Goal: Transaction & Acquisition: Purchase product/service

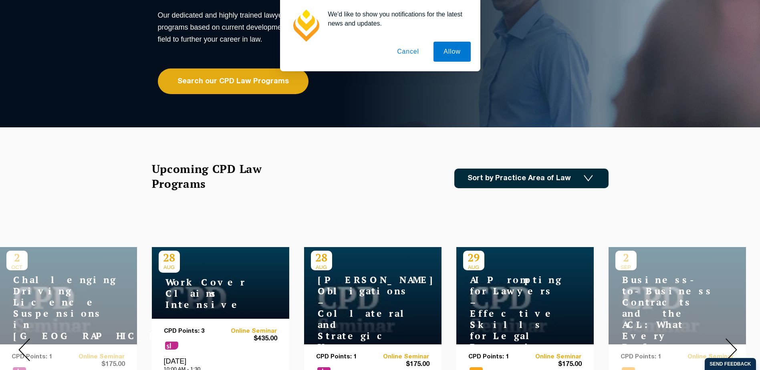
click at [408, 52] on button "Cancel" at bounding box center [408, 52] width 42 height 20
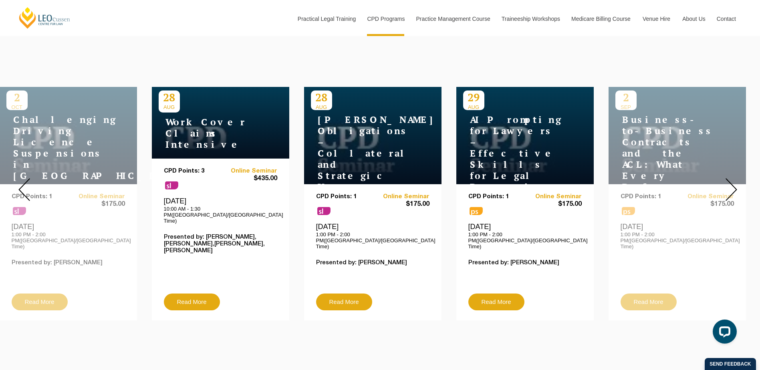
click at [736, 181] on img at bounding box center [732, 189] width 12 height 23
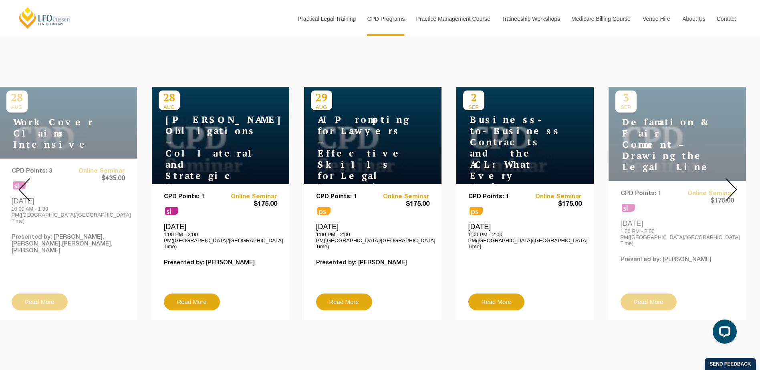
click at [736, 181] on img at bounding box center [732, 189] width 12 height 23
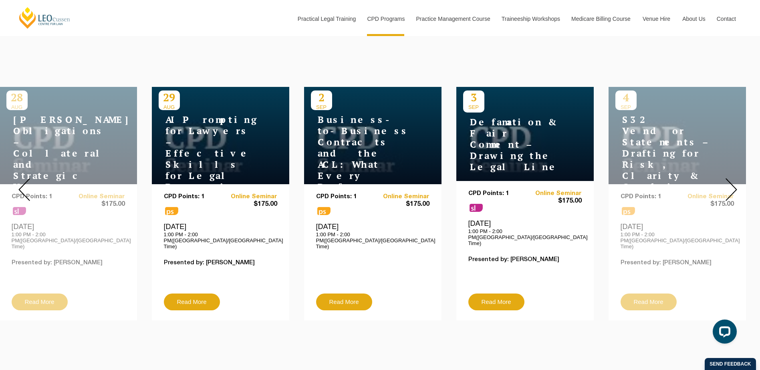
click at [736, 181] on img at bounding box center [732, 189] width 12 height 23
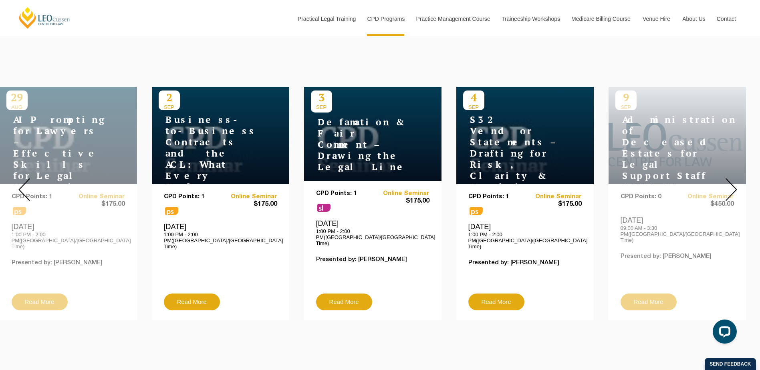
click at [736, 181] on img at bounding box center [732, 189] width 12 height 23
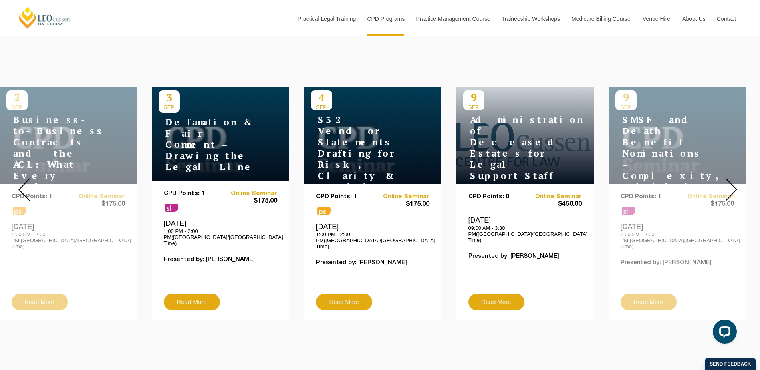
click at [736, 181] on img at bounding box center [732, 189] width 12 height 23
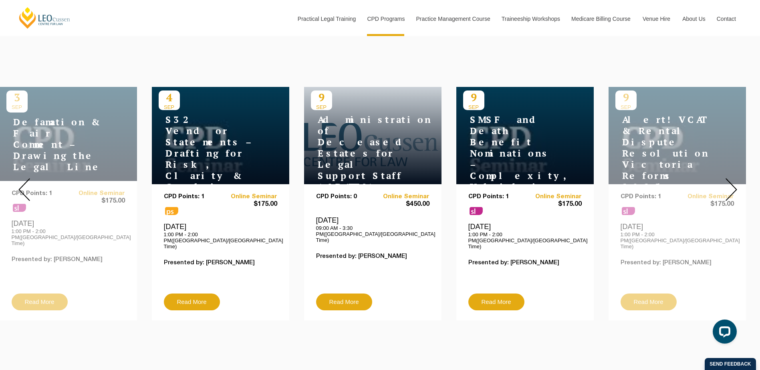
click at [736, 181] on img at bounding box center [732, 189] width 12 height 23
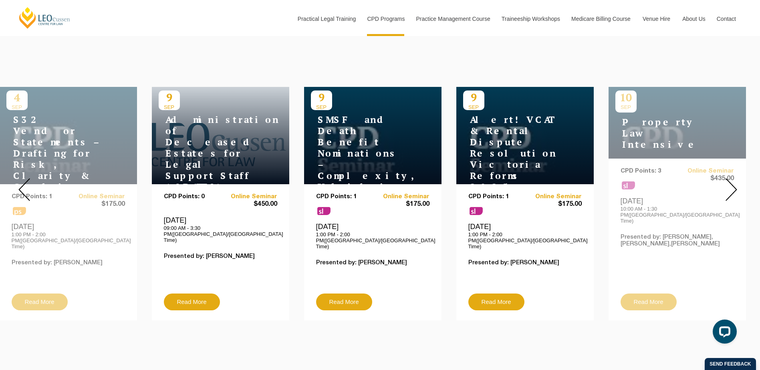
click at [736, 181] on img at bounding box center [732, 189] width 12 height 23
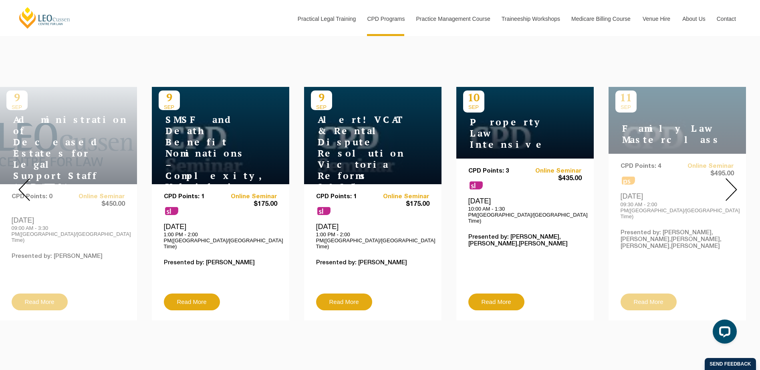
click at [736, 181] on img at bounding box center [732, 189] width 12 height 23
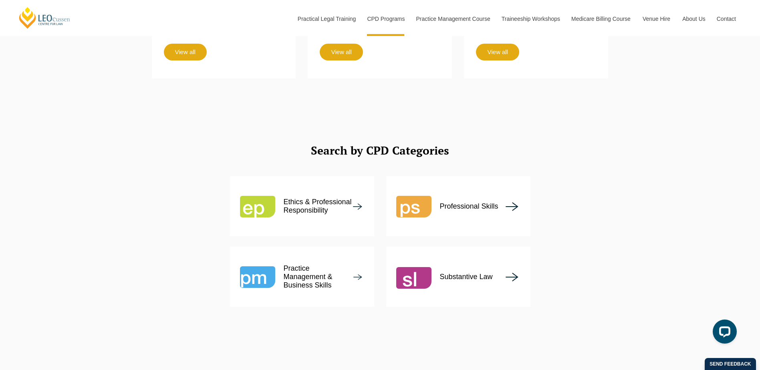
scroll to position [882, 0]
click at [301, 267] on div "Practice Management & Business Skills" at bounding box center [297, 276] width 114 height 35
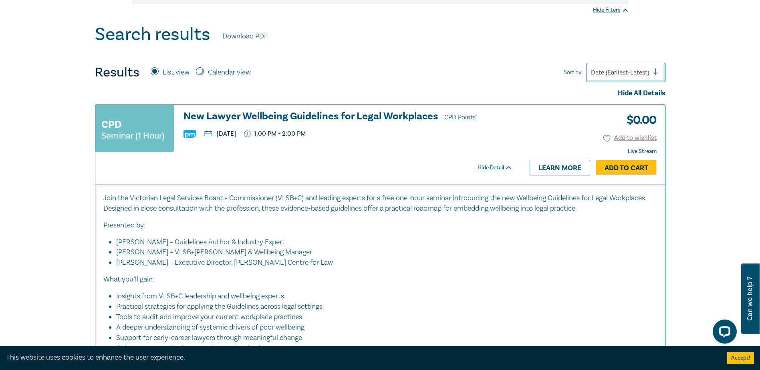
scroll to position [321, 0]
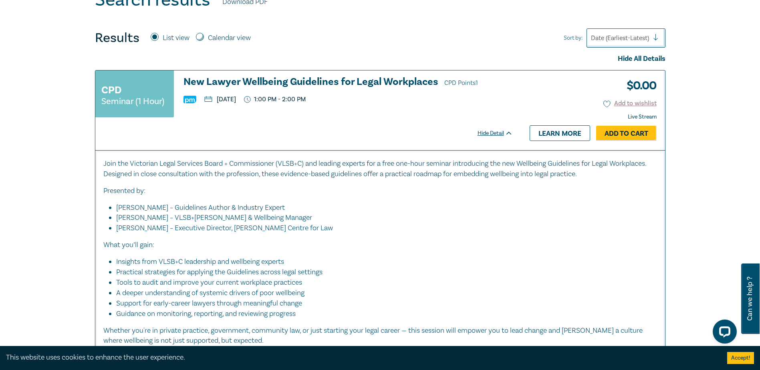
click at [269, 84] on h3 "New Lawyer Wellbeing Guidelines for Legal Workplaces CPD Points 1" at bounding box center [348, 83] width 329 height 12
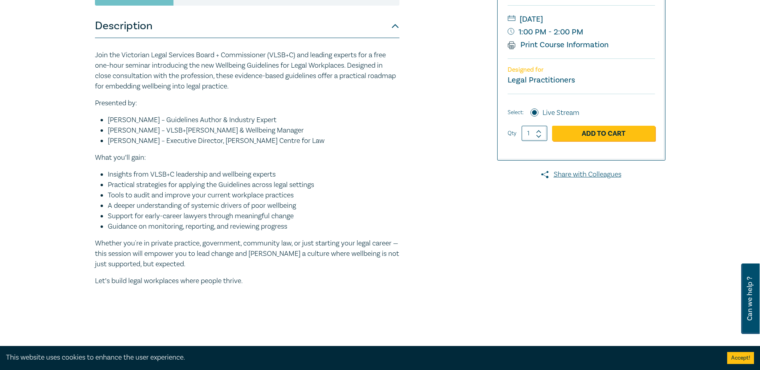
click at [480, 190] on div at bounding box center [574, 113] width 194 height 417
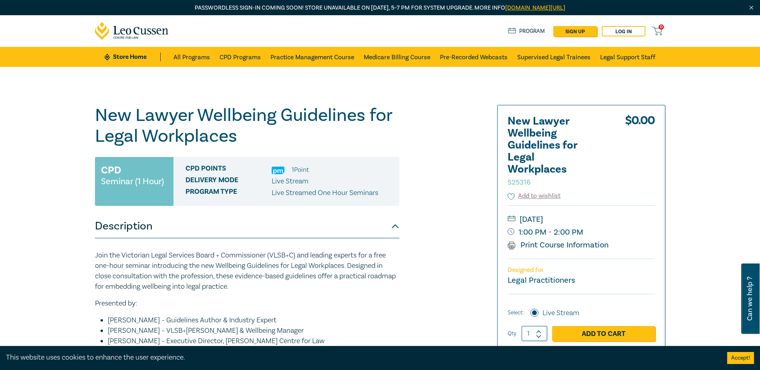
click at [276, 171] on img at bounding box center [278, 171] width 13 height 8
click at [498, 141] on div "New Lawyer Wellbeing Guidelines for Legal Workplaces S25316 $ 0.00 Add to wishl…" at bounding box center [582, 232] width 168 height 255
drag, startPoint x: 420, startPoint y: 178, endPoint x: 427, endPoint y: 177, distance: 7.3
click at [420, 178] on div "New Lawyer Wellbeing Guidelines for Legal Workplaces S25316 CPD Seminar (1 Hour…" at bounding box center [283, 313] width 387 height 417
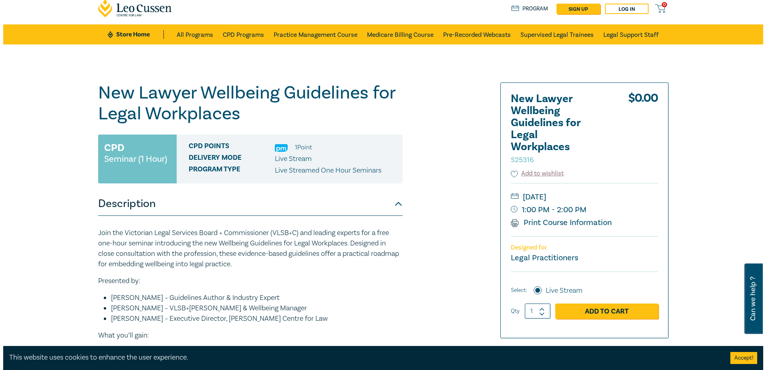
scroll to position [40, 0]
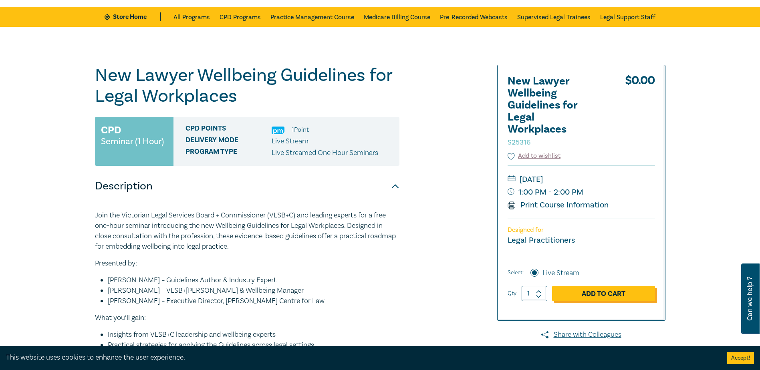
click at [599, 291] on link "Add to Cart" at bounding box center [603, 293] width 103 height 15
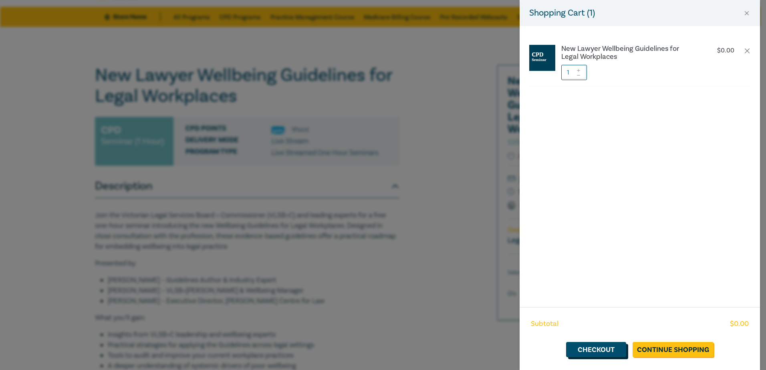
click at [608, 347] on link "Checkout" at bounding box center [596, 349] width 60 height 15
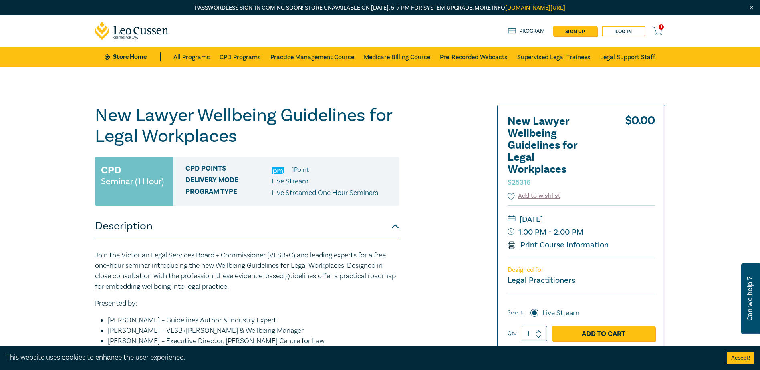
click at [657, 28] on icon at bounding box center [657, 31] width 10 height 10
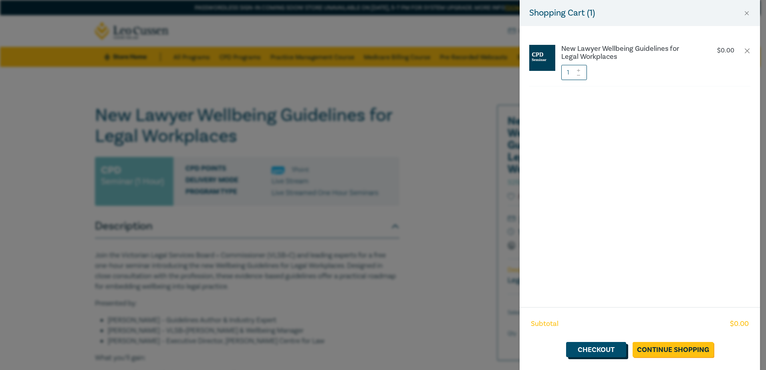
click at [598, 349] on link "Checkout" at bounding box center [596, 349] width 60 height 15
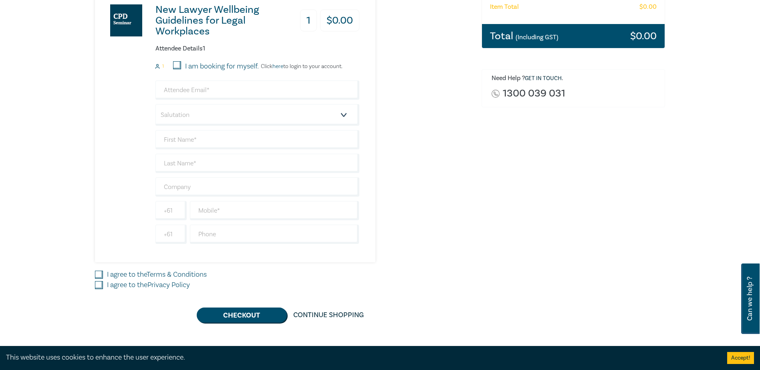
scroll to position [200, 0]
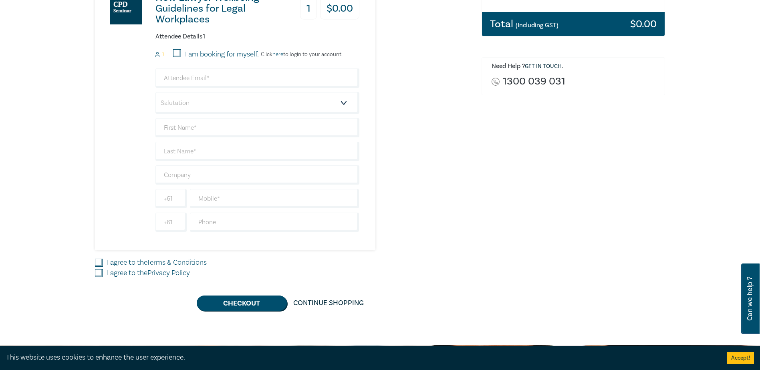
click at [174, 53] on input "I am booking for myself." at bounding box center [177, 53] width 8 height 8
checkbox input "true"
click at [281, 57] on link "here" at bounding box center [278, 54] width 11 height 7
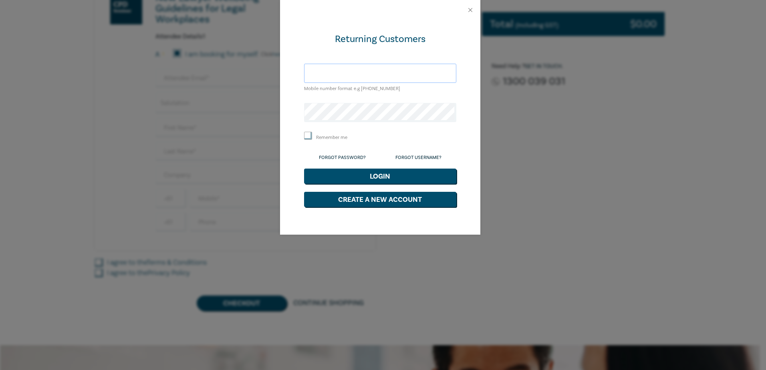
click at [346, 73] on input "text" at bounding box center [380, 73] width 152 height 19
type input "alexandra.williams@pof.com.au"
drag, startPoint x: 409, startPoint y: 76, endPoint x: 300, endPoint y: 70, distance: 108.8
click at [300, 70] on div "Returning Customers alexandra.williams@pof.com.au Mobile number format e.g +61 …" at bounding box center [380, 127] width 200 height 215
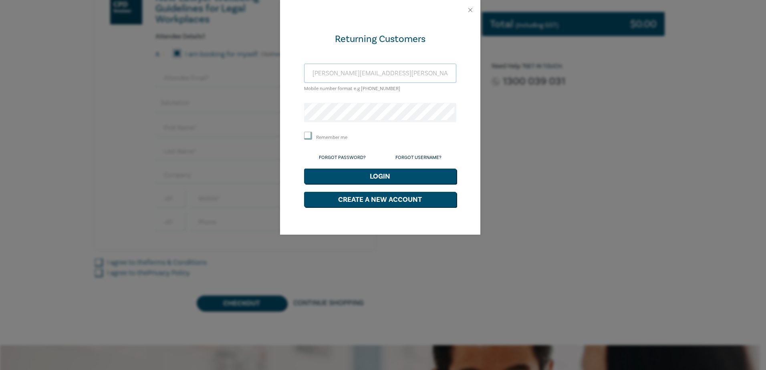
drag, startPoint x: 407, startPoint y: 74, endPoint x: 261, endPoint y: 73, distance: 146.3
click at [261, 73] on div "Returning Customers alexandra.williams@pof.com.au Mobile number format e.g +61 …" at bounding box center [383, 185] width 766 height 370
click at [358, 78] on input "text" at bounding box center [380, 73] width 152 height 19
type input "alexandra.williams@pof.com.au"
click at [304, 169] on button "Login" at bounding box center [380, 176] width 152 height 15
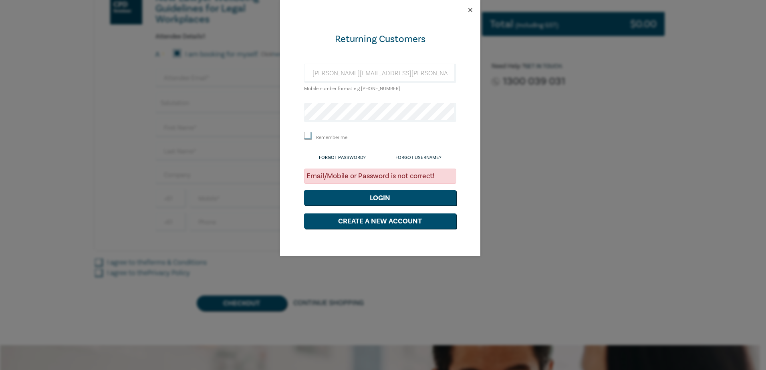
click at [469, 9] on button "Close" at bounding box center [470, 9] width 7 height 7
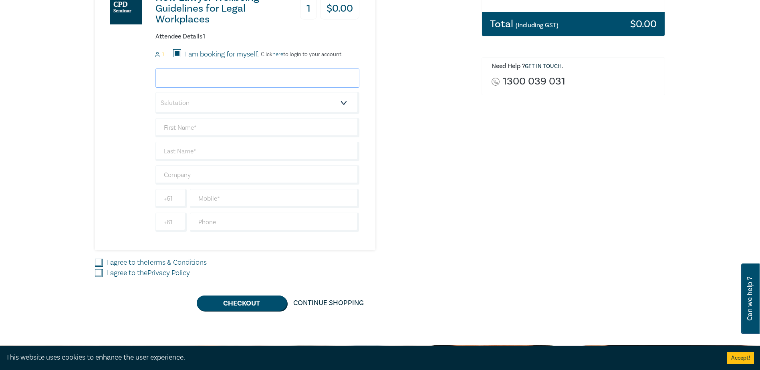
click at [234, 77] on input "email" at bounding box center [258, 78] width 204 height 19
type input "alexandra.williams@pof.com.au"
type input "Alexandra"
type input "Williams"
type input "Phillips Ormonde Fitzpatrick Lawyers"
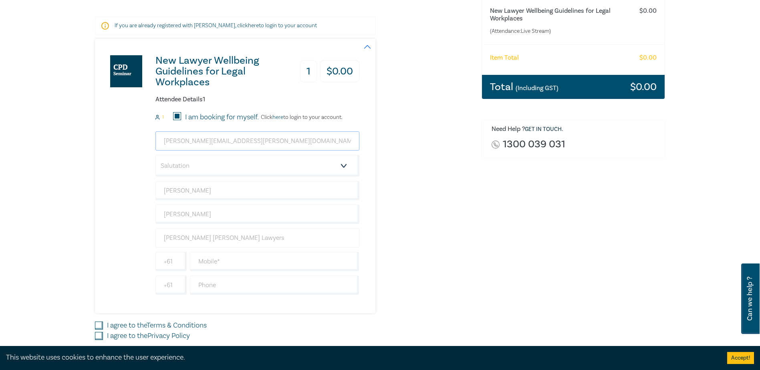
scroll to position [120, 0]
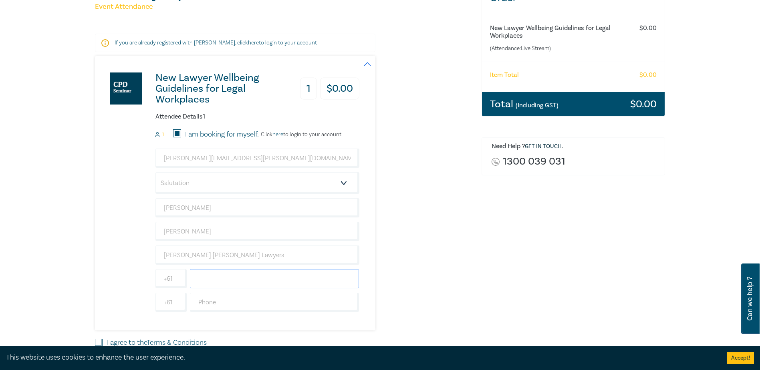
click at [236, 275] on input "text" at bounding box center [275, 278] width 170 height 19
type input "0406982558"
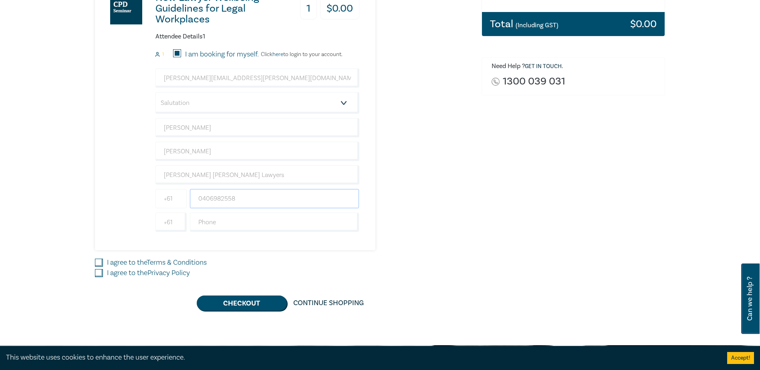
drag, startPoint x: 192, startPoint y: 193, endPoint x: 186, endPoint y: 194, distance: 5.7
click at [192, 193] on input "0406982558" at bounding box center [275, 198] width 170 height 19
click at [178, 199] on input "+61" at bounding box center [171, 198] width 31 height 19
click at [430, 204] on div "New Lawyer Wellbeing Guidelines for Legal Workplaces 1 $ 0.00 Attendee Details …" at bounding box center [283, 113] width 377 height 275
click at [98, 261] on input "I agree to the Terms & Conditions" at bounding box center [99, 263] width 8 height 8
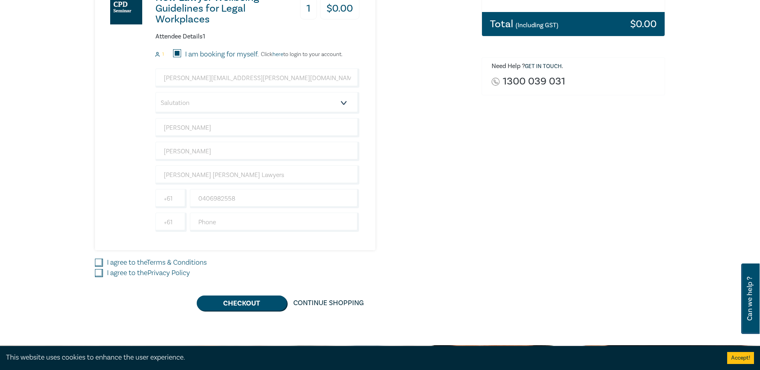
checkbox input "true"
click at [101, 277] on input "I agree to the Privacy Policy" at bounding box center [99, 273] width 8 height 8
checkbox input "true"
click at [217, 297] on button "Checkout" at bounding box center [242, 303] width 90 height 15
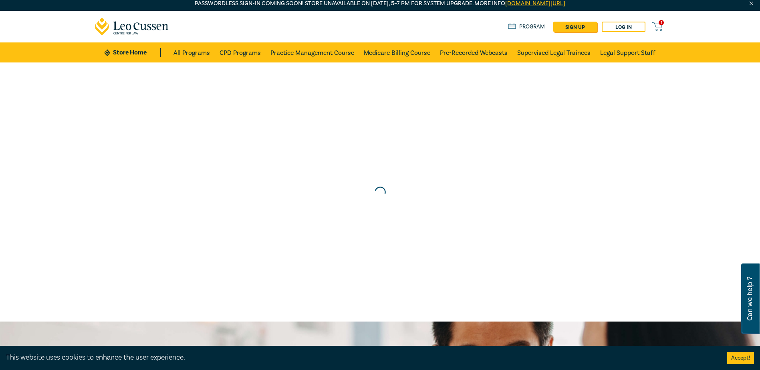
scroll to position [0, 0]
